Goal: Check status: Check status

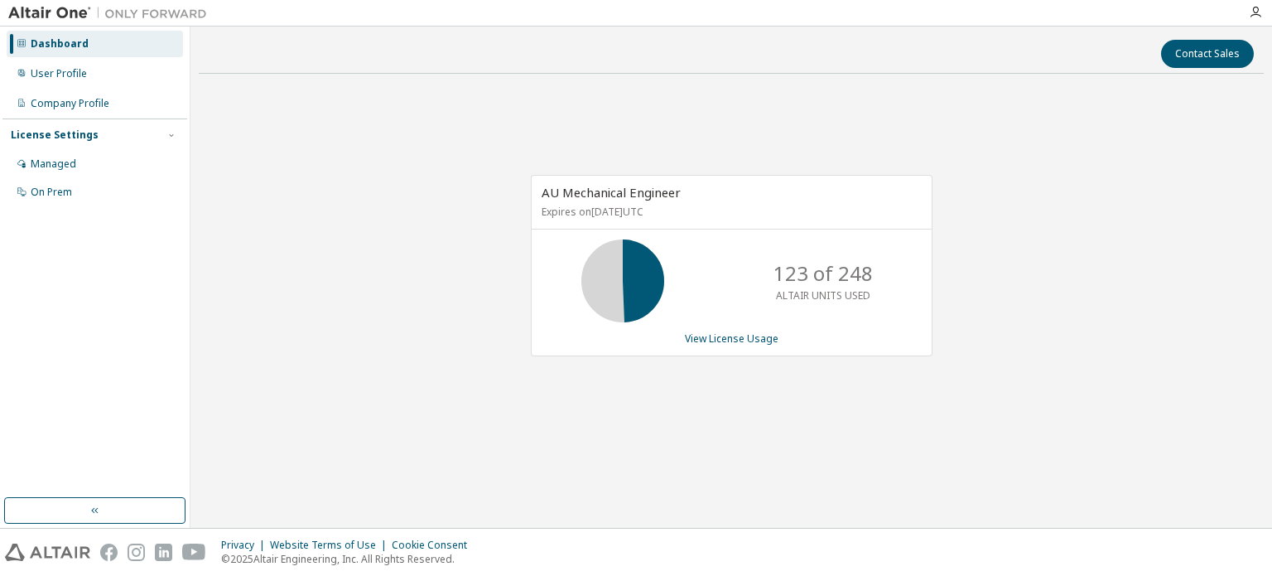
click at [1138, 294] on div "AU Mechanical Engineer Expires on [DATE] UTC 123 of 248 ALTAIR UNITS USED View …" at bounding box center [731, 274] width 1065 height 374
